Goal: Book appointment/travel/reservation

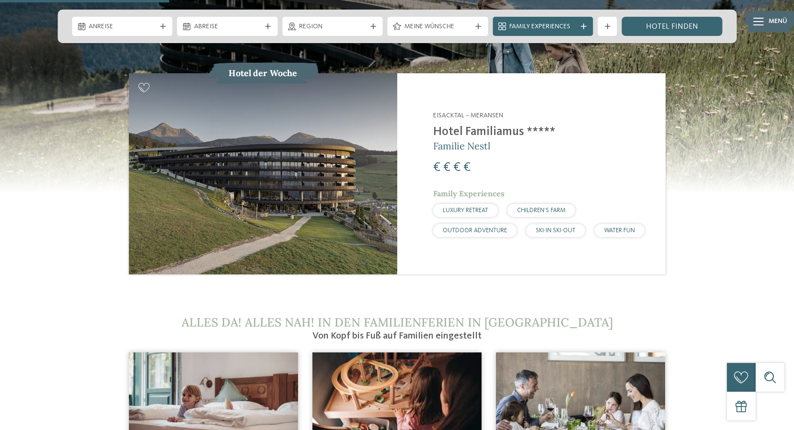
scroll to position [910, 0]
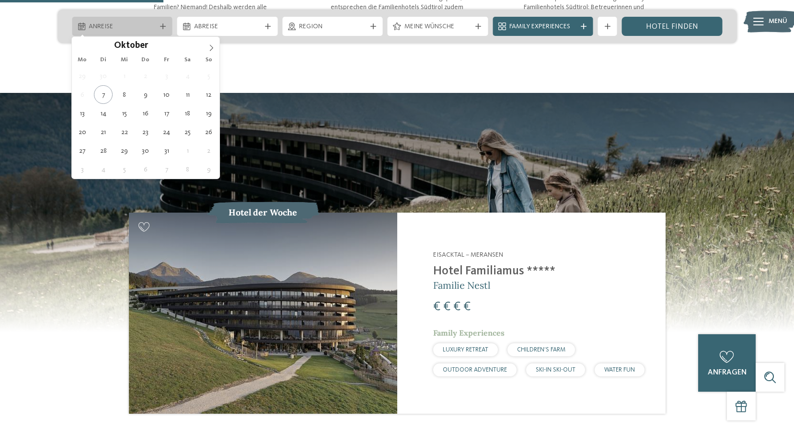
click at [118, 26] on span "Anreise" at bounding box center [122, 27] width 67 height 10
type div "18.10.2025"
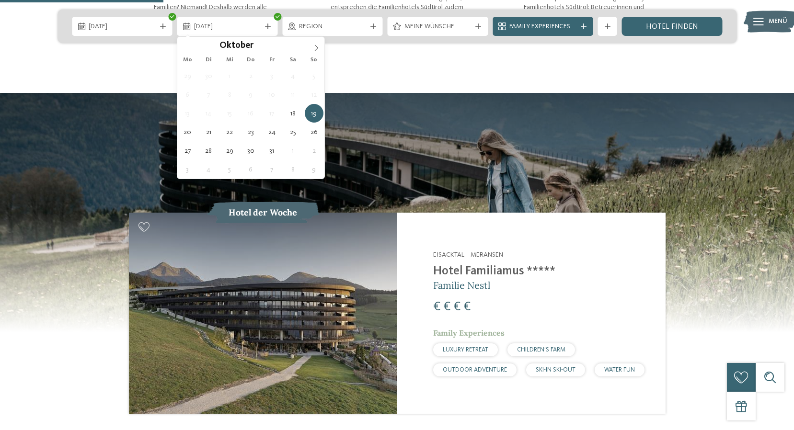
click at [240, 130] on div "29 30 1 2 3 4 5 6 7 8 9 10 11 12 13 14 15 16 17 18 19 20 21 22 23 24 25 26 27 2…" at bounding box center [251, 123] width 148 height 112
type div "23.10.2025"
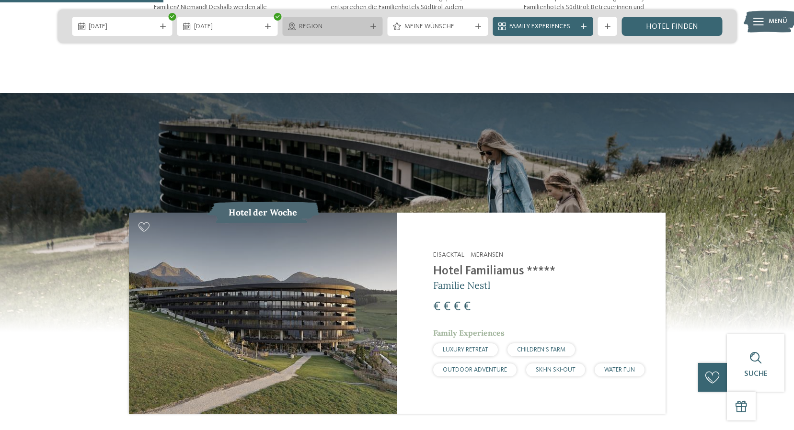
click at [313, 27] on span "Region" at bounding box center [332, 27] width 67 height 10
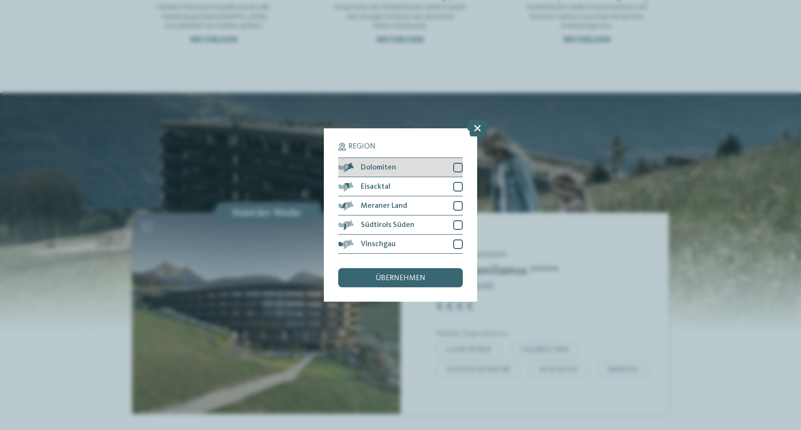
click at [458, 172] on div at bounding box center [458, 168] width 10 height 10
click at [455, 181] on div "Eisacktal" at bounding box center [400, 186] width 125 height 19
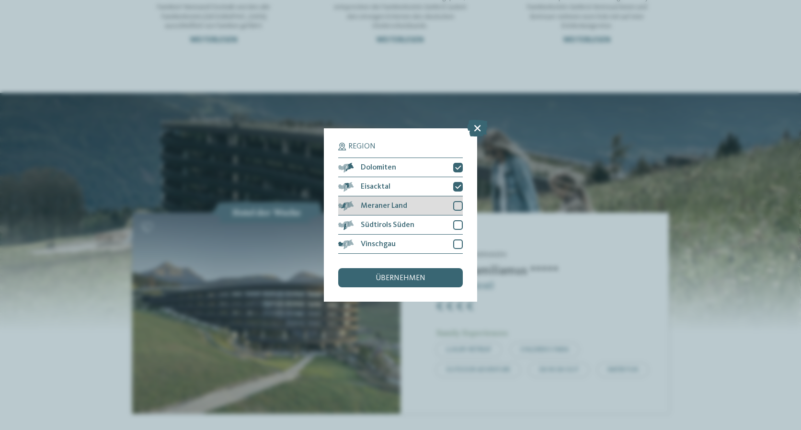
click at [454, 204] on div at bounding box center [458, 206] width 10 height 10
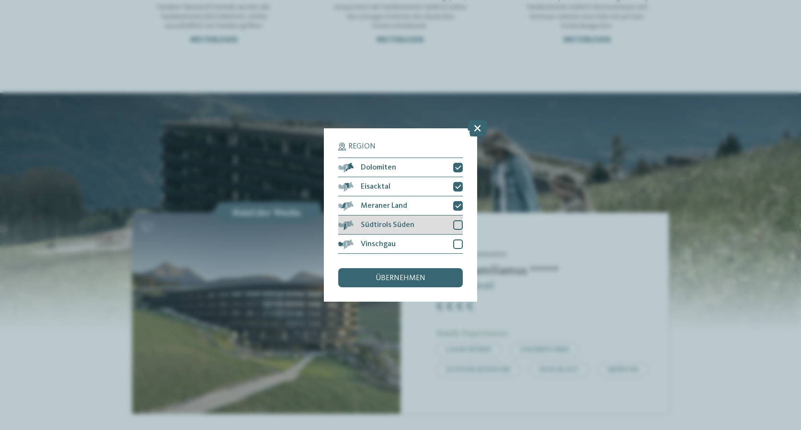
click at [454, 224] on div at bounding box center [458, 225] width 10 height 10
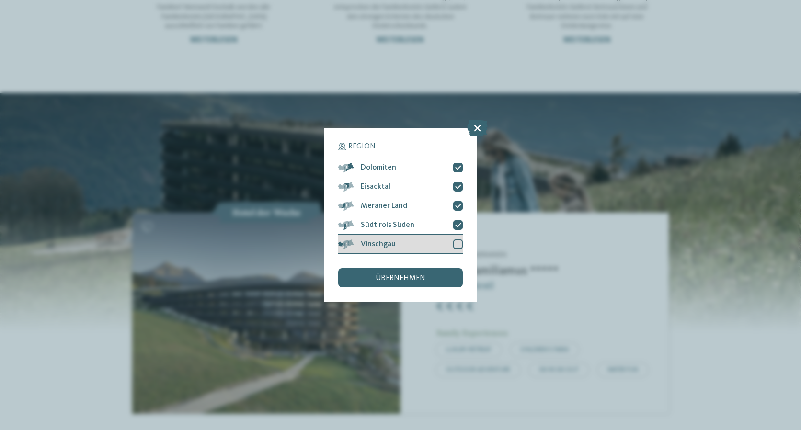
click at [456, 245] on div at bounding box center [458, 245] width 10 height 10
click at [443, 273] on div "übernehmen" at bounding box center [400, 277] width 125 height 19
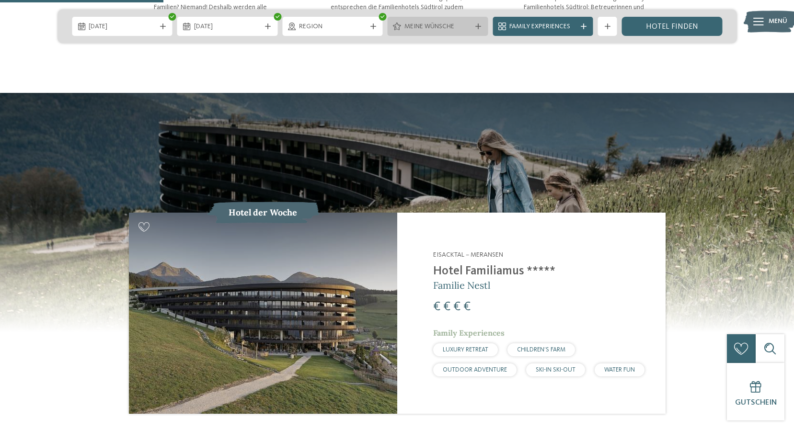
click at [429, 35] on div "Meine Wünsche" at bounding box center [438, 26] width 101 height 19
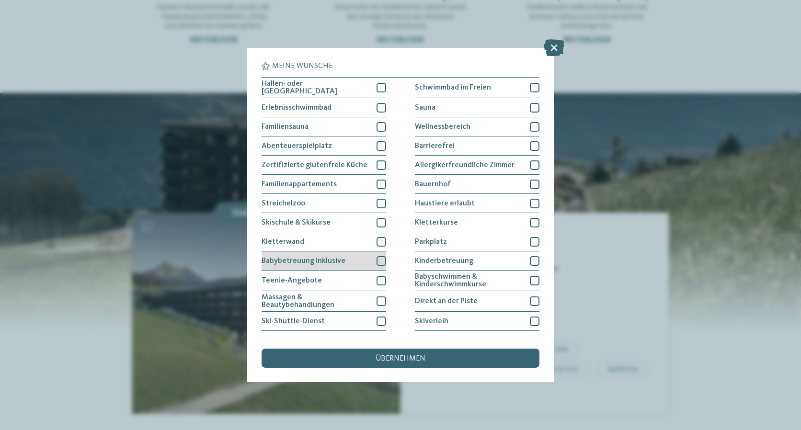
click at [378, 259] on div at bounding box center [382, 261] width 10 height 10
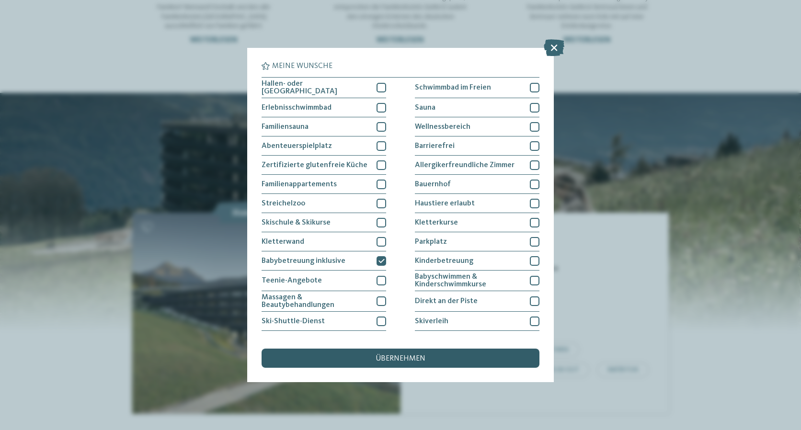
click at [398, 357] on span "übernehmen" at bounding box center [401, 359] width 50 height 8
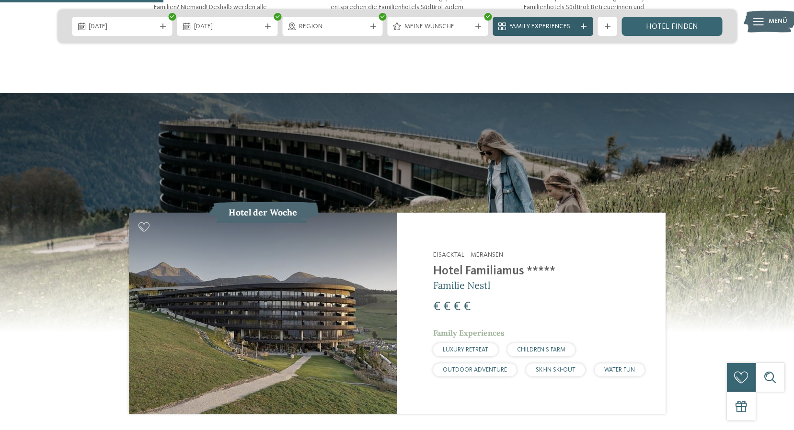
click at [563, 27] on span "Family Experiences" at bounding box center [542, 27] width 67 height 10
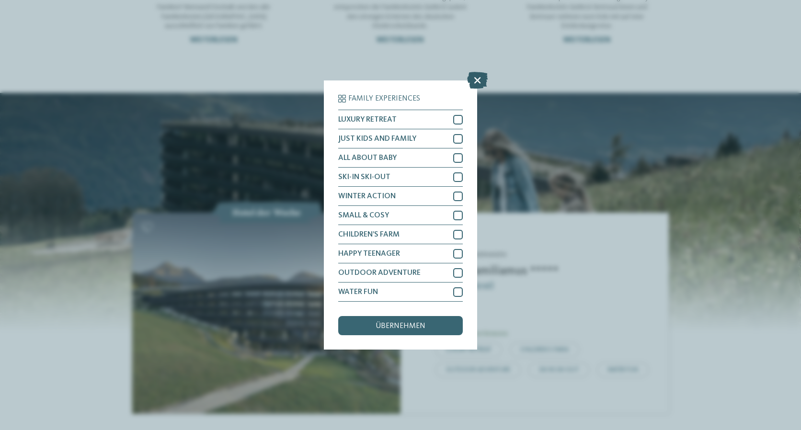
click at [473, 82] on icon at bounding box center [477, 80] width 21 height 17
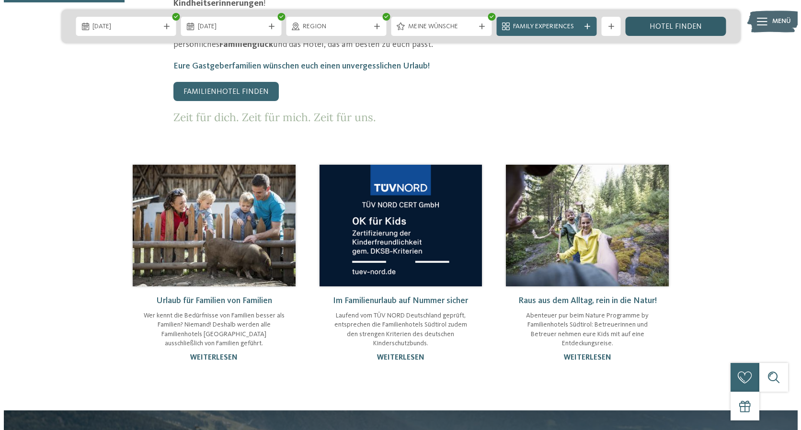
scroll to position [479, 0]
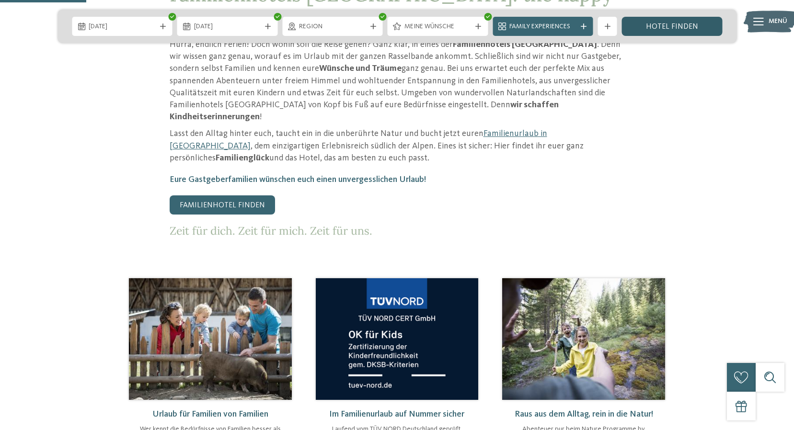
click at [642, 25] on link "Hotel finden" at bounding box center [672, 26] width 101 height 19
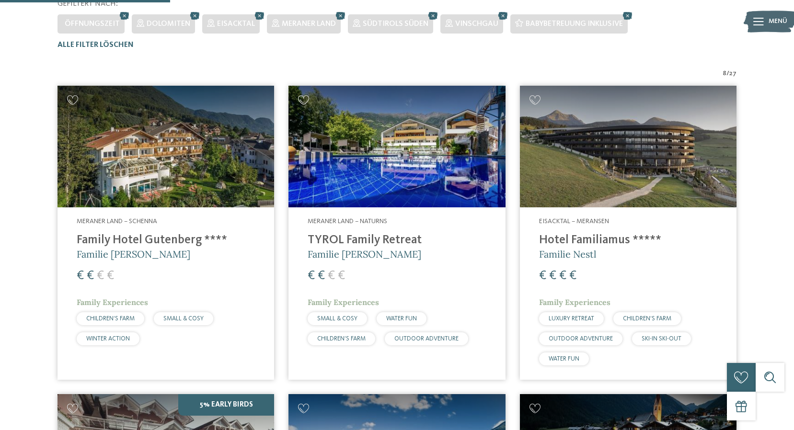
scroll to position [314, 0]
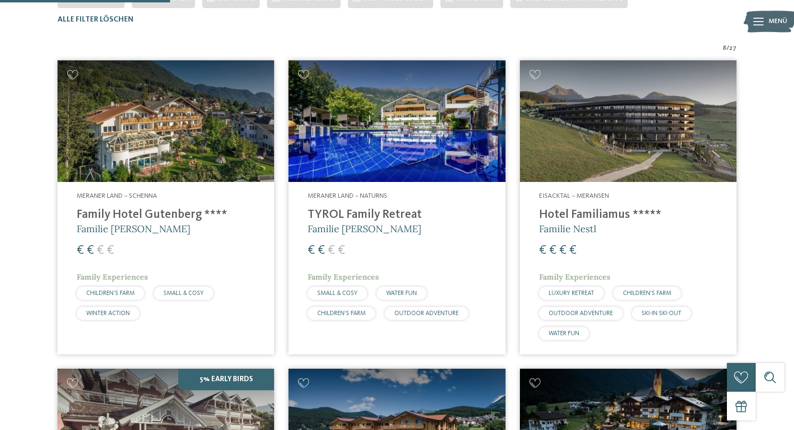
click at [647, 214] on h4 "Hotel Familiamus *****" at bounding box center [628, 215] width 178 height 14
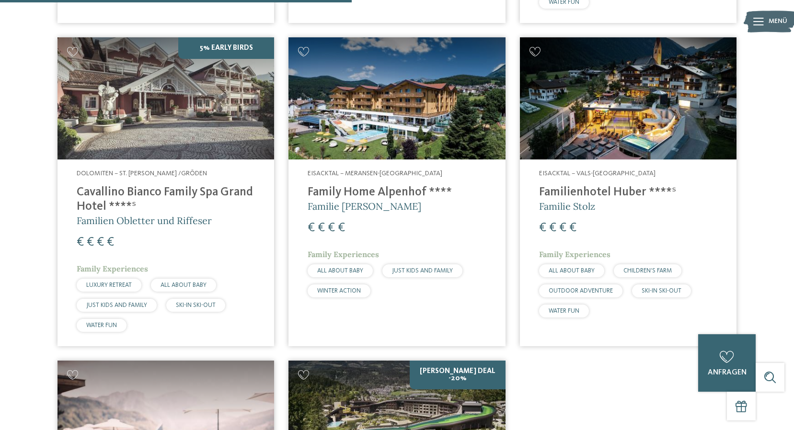
scroll to position [649, 0]
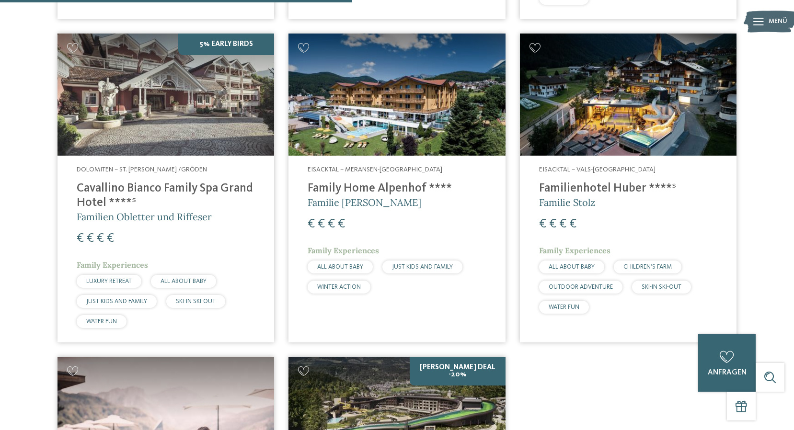
click at [214, 186] on h4 "Cavallino Bianco Family Spa Grand Hotel ****ˢ" at bounding box center [166, 196] width 178 height 29
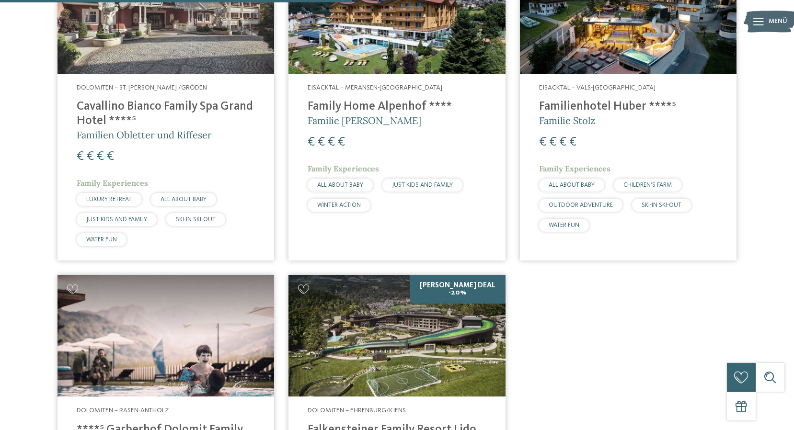
scroll to position [841, 0]
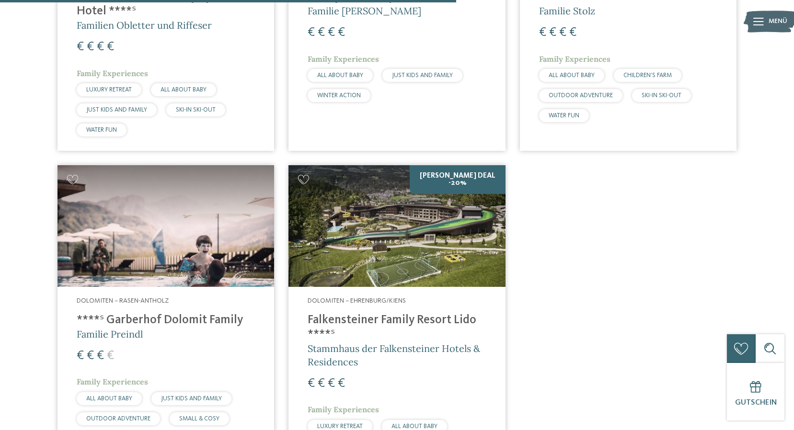
click at [459, 219] on img at bounding box center [396, 226] width 217 height 122
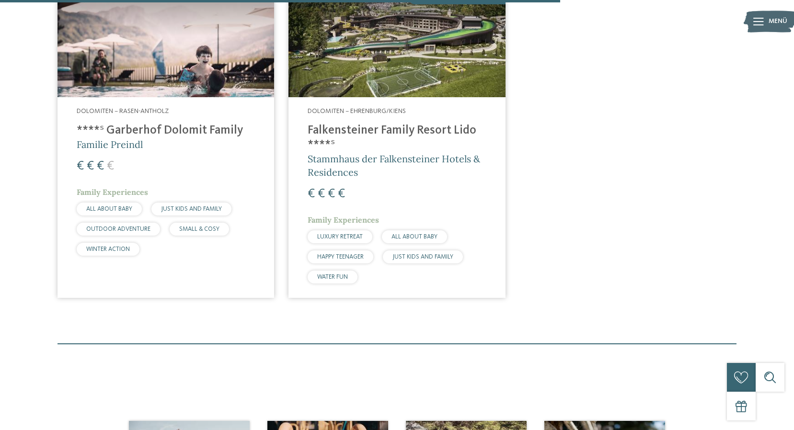
scroll to position [1032, 0]
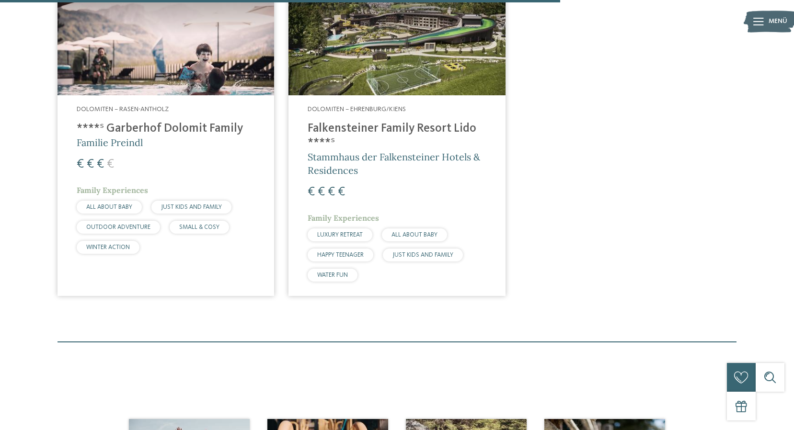
click at [124, 128] on h4 "****ˢ Garberhof Dolomit Family" at bounding box center [166, 129] width 178 height 14
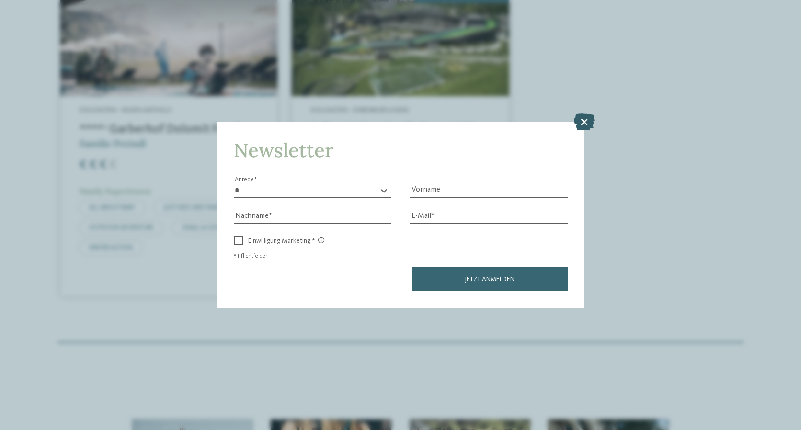
click at [579, 130] on icon at bounding box center [584, 121] width 21 height 17
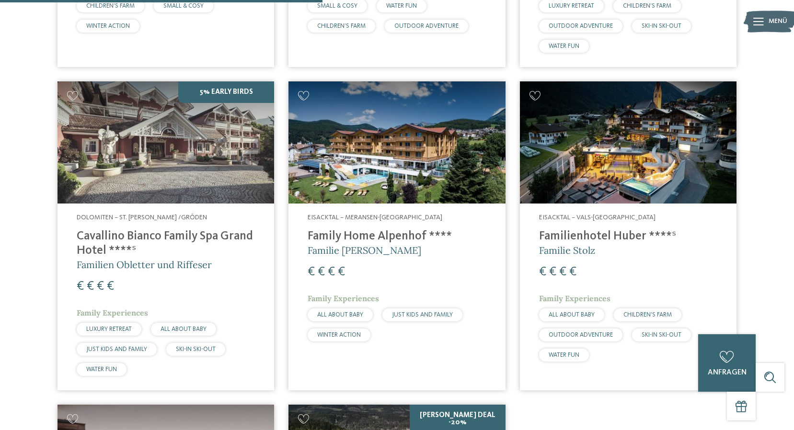
scroll to position [314, 0]
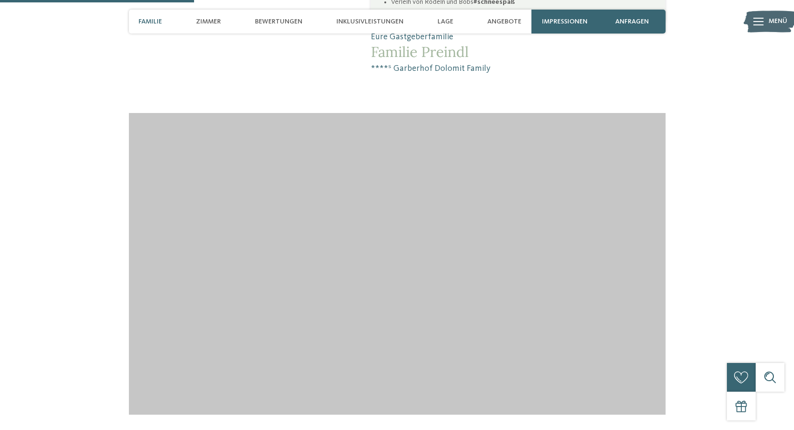
scroll to position [958, 0]
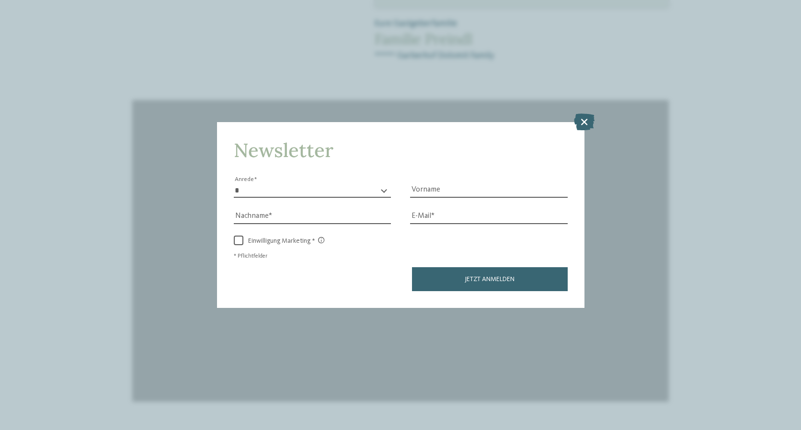
click at [584, 121] on icon at bounding box center [584, 121] width 21 height 17
